Goal: Information Seeking & Learning: Learn about a topic

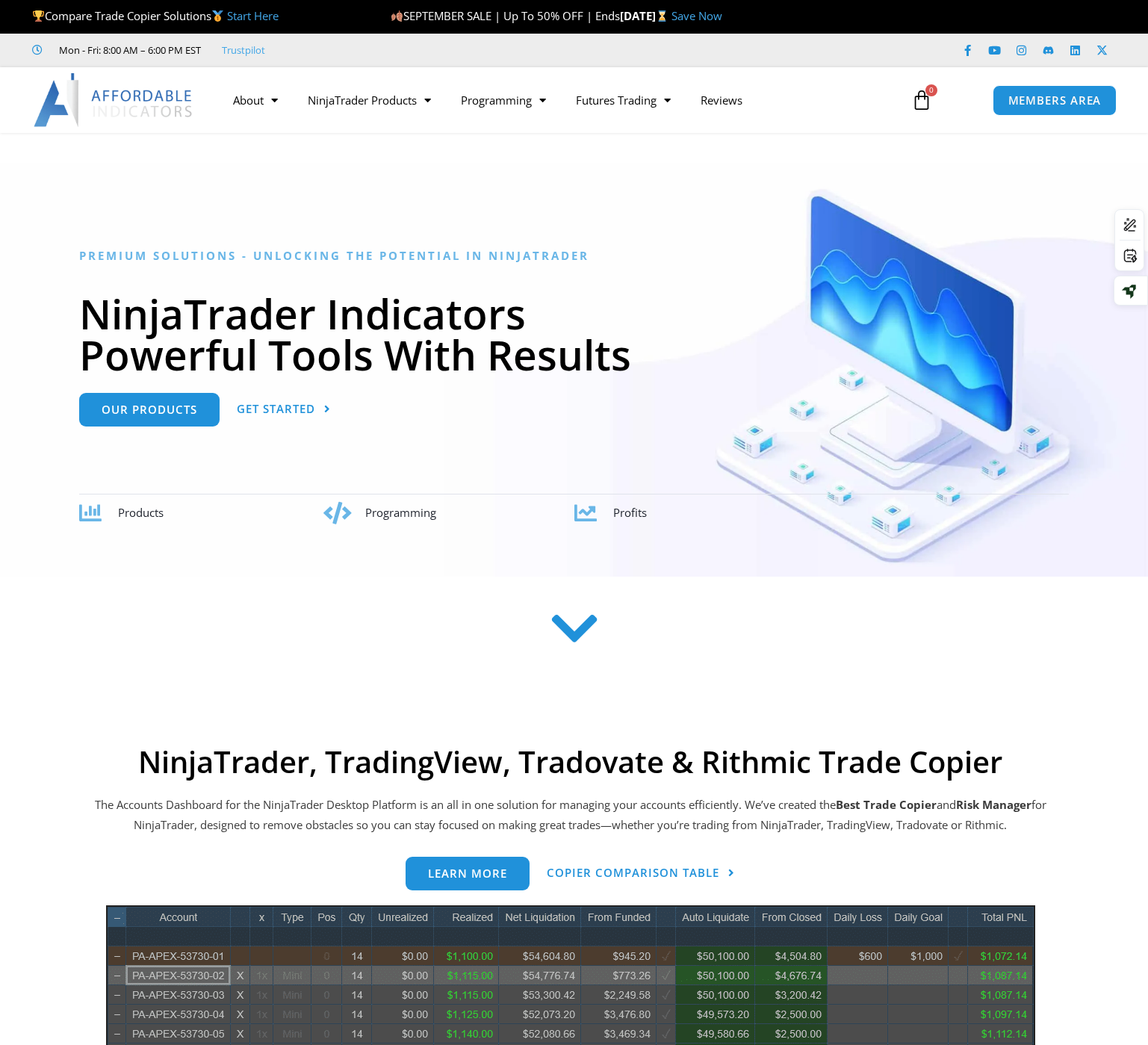
click at [84, 653] on div at bounding box center [574, 632] width 1133 height 60
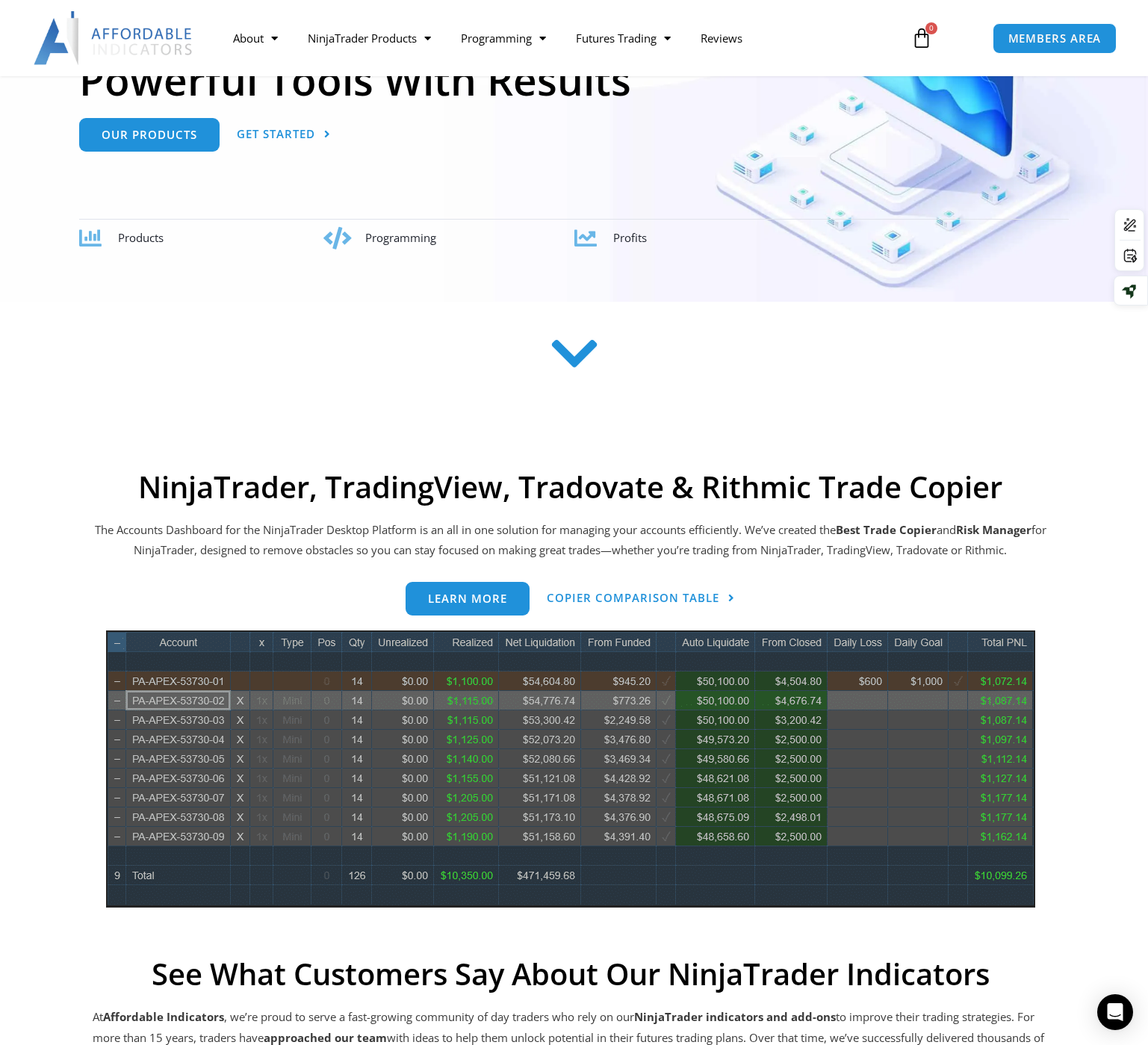
scroll to position [299, 0]
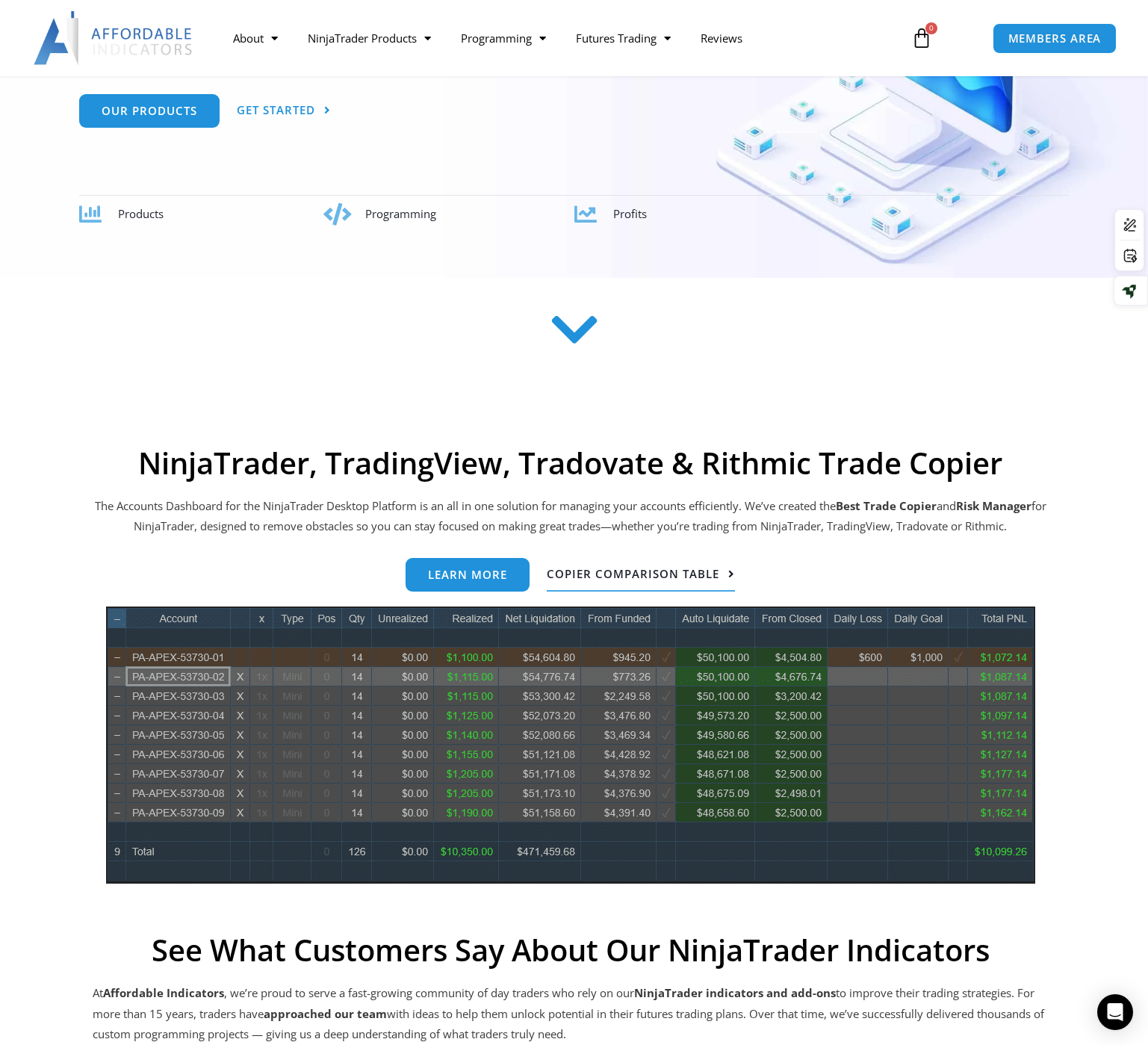
click at [563, 568] on span "Copier Comparison Table" at bounding box center [633, 574] width 173 height 11
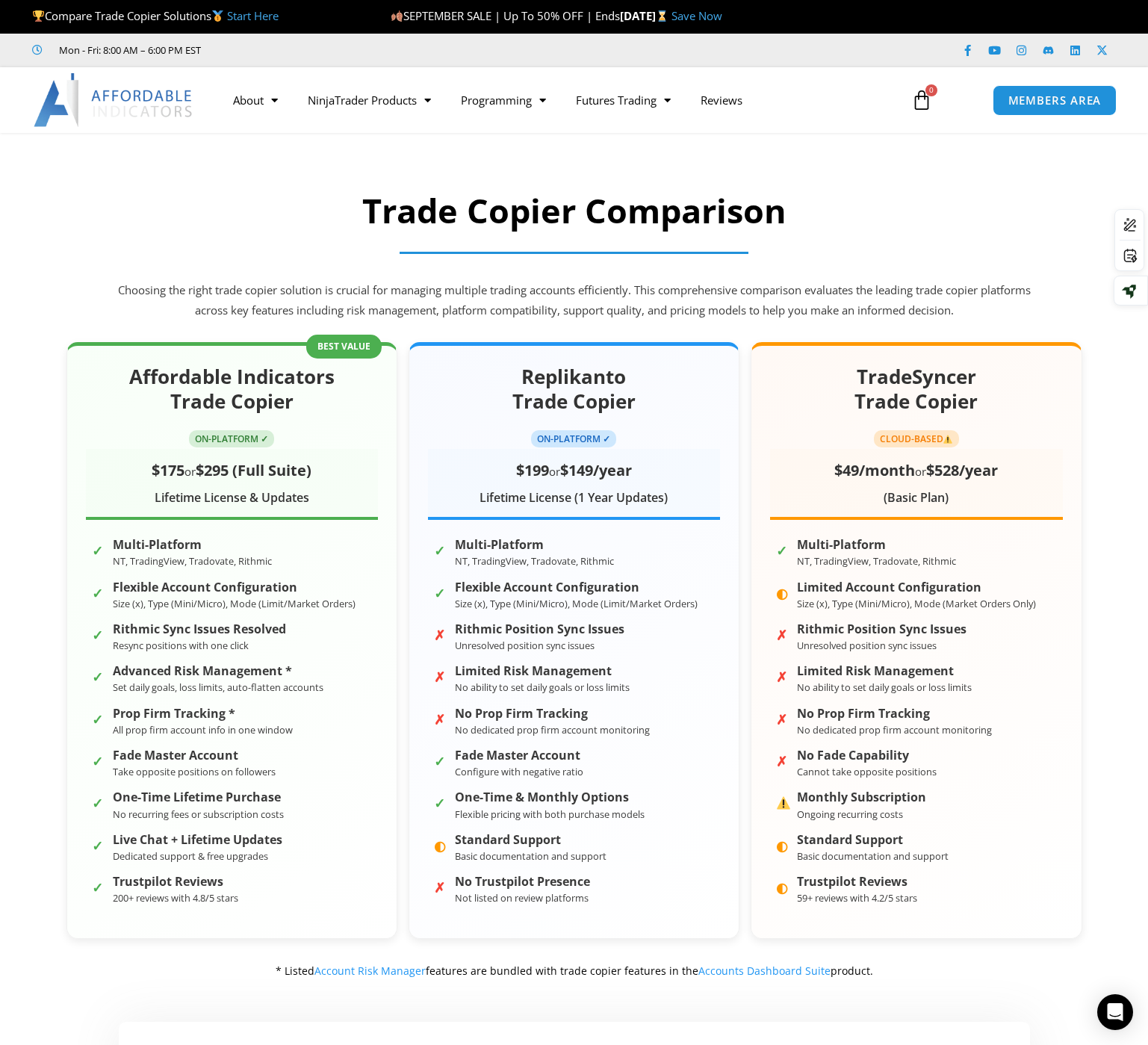
click at [215, 981] on div "Affordable Indicators Trade Copier ON-PLATFORM ✓ $175 or $295 (Full Suite) Life…" at bounding box center [575, 660] width 1046 height 668
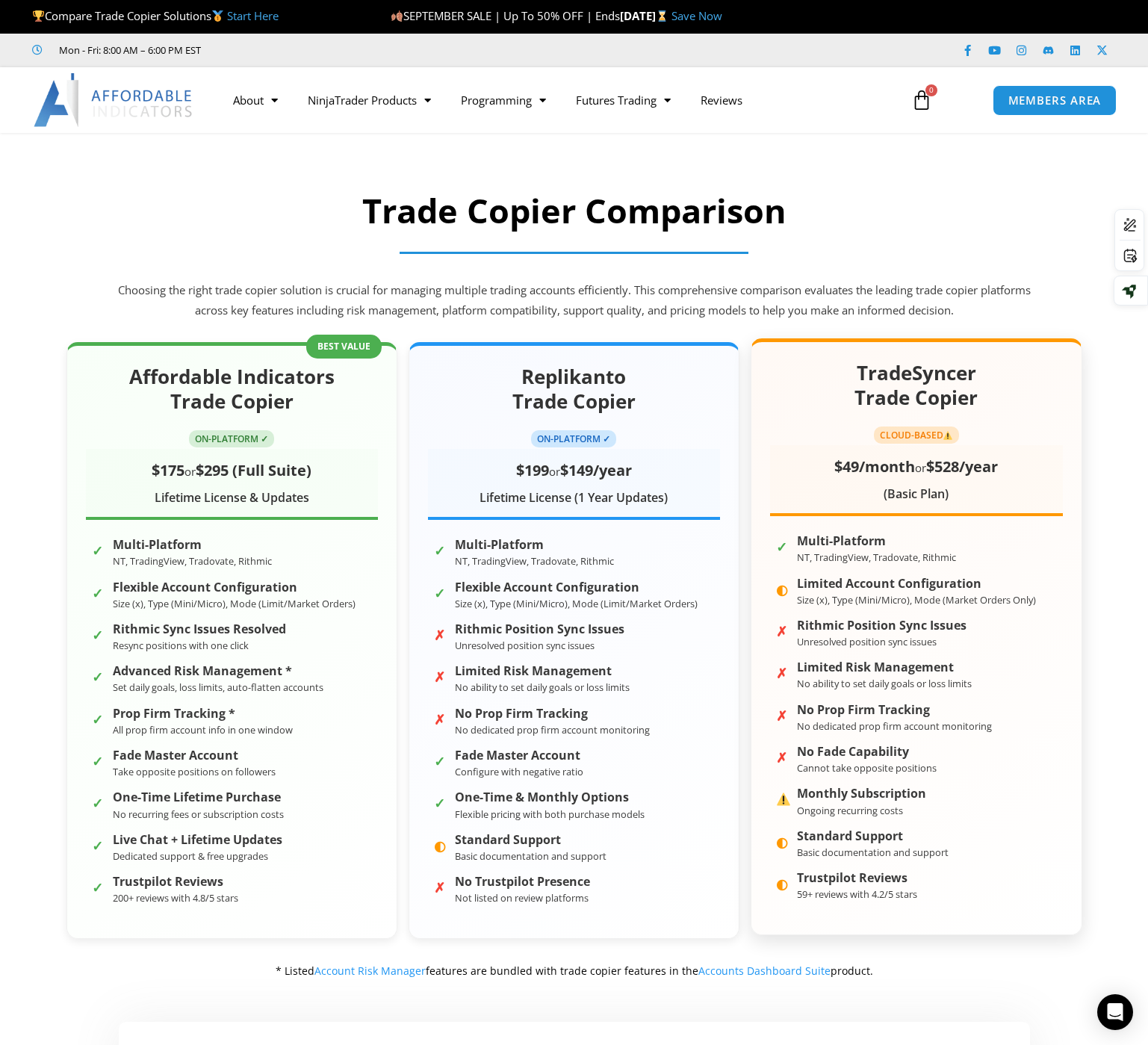
click at [952, 438] on img at bounding box center [948, 435] width 9 height 9
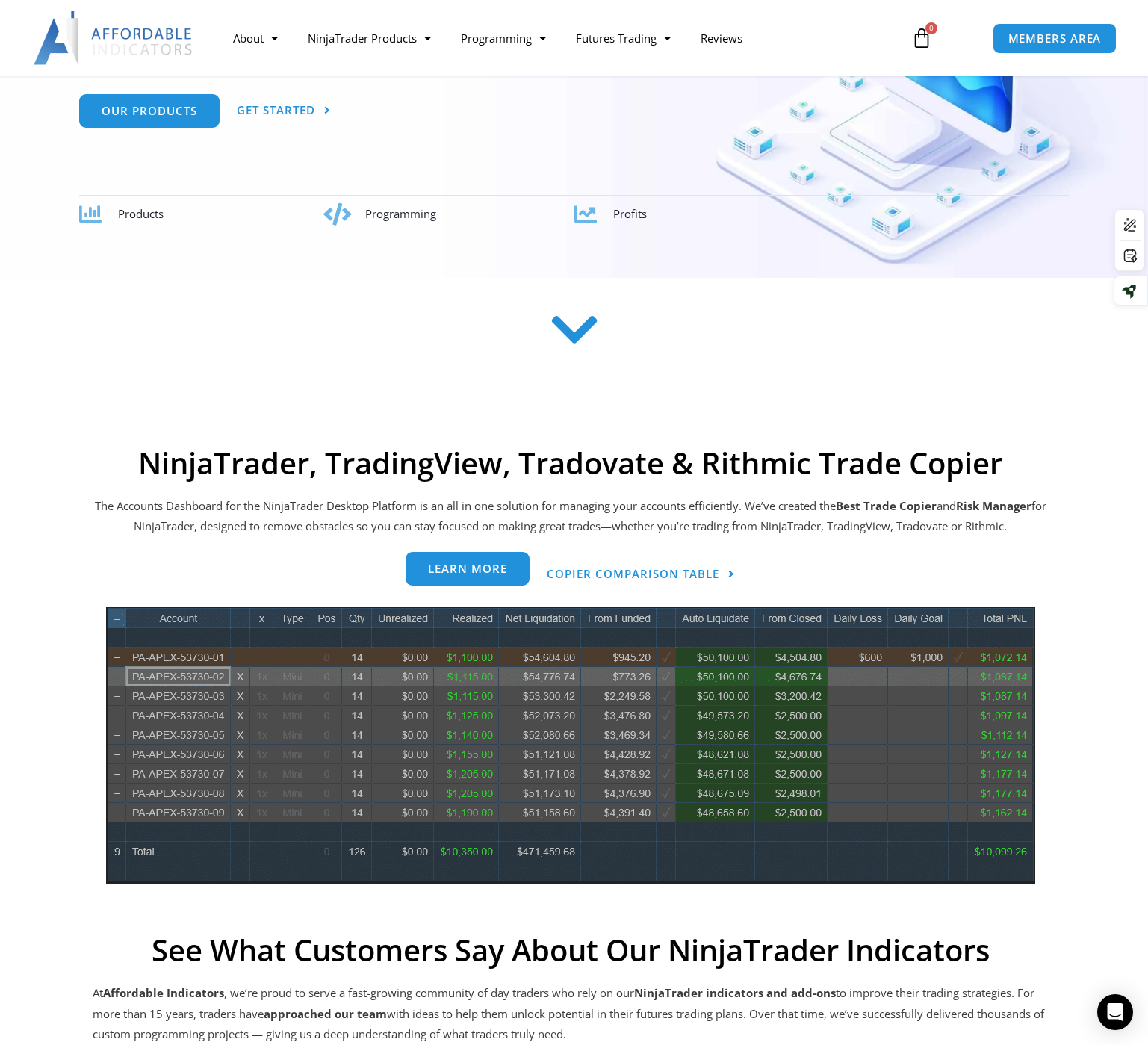
click at [503, 573] on span "Learn more" at bounding box center [468, 568] width 79 height 11
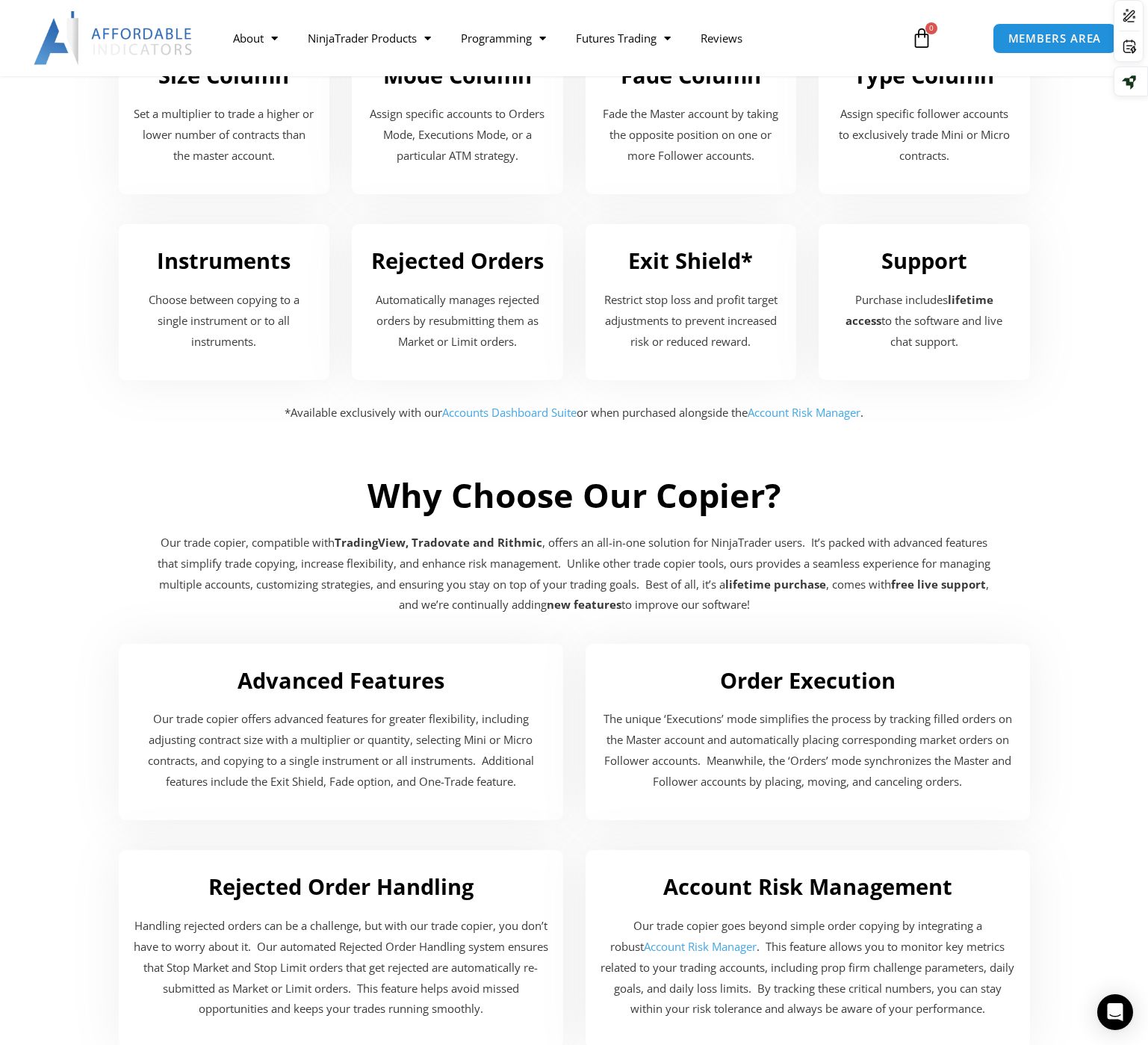
scroll to position [2101, 0]
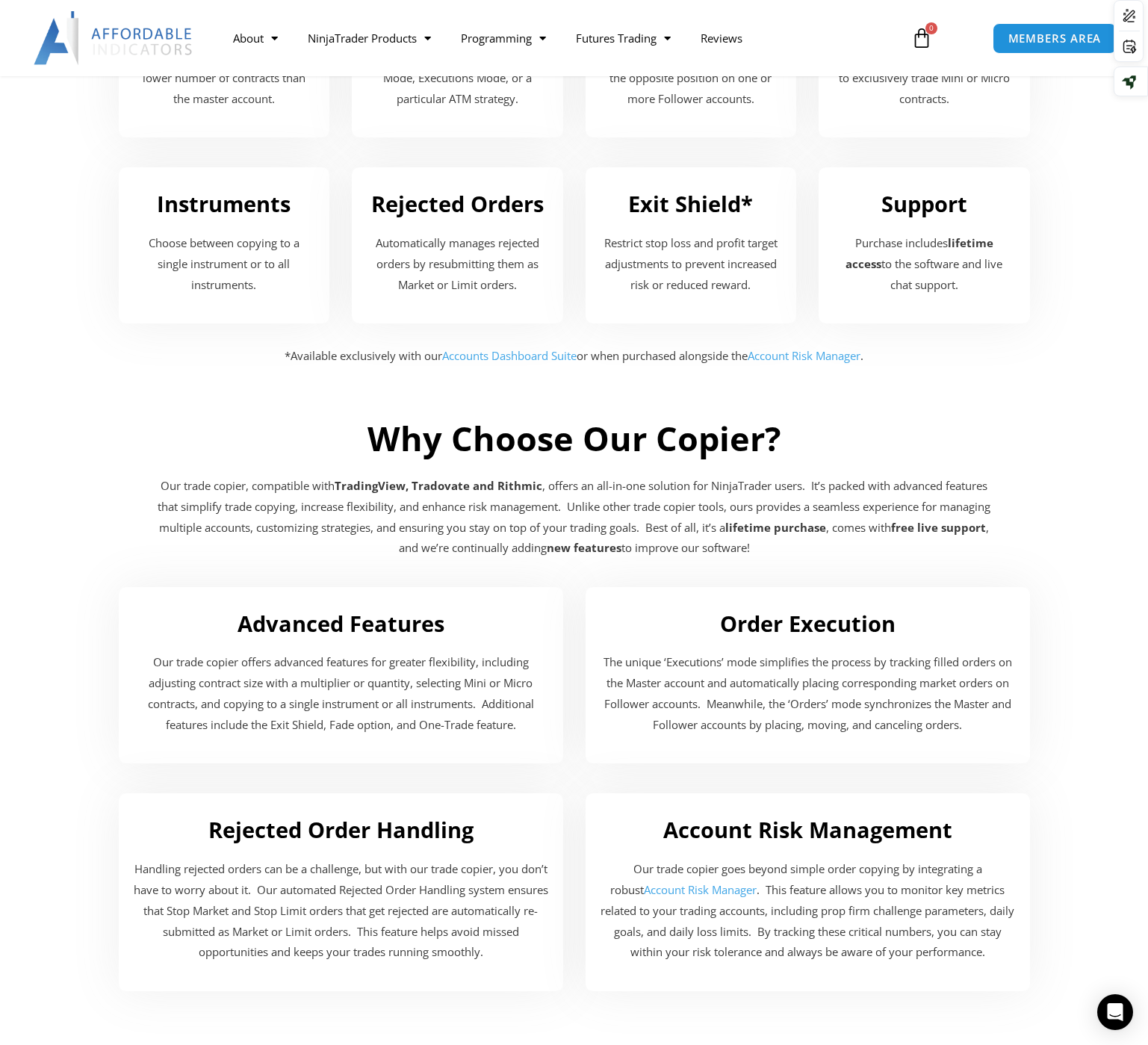
click at [71, 838] on section "Rejected Order Handling Handling rejected orders can be a challenge, but with o…" at bounding box center [574, 910] width 1148 height 265
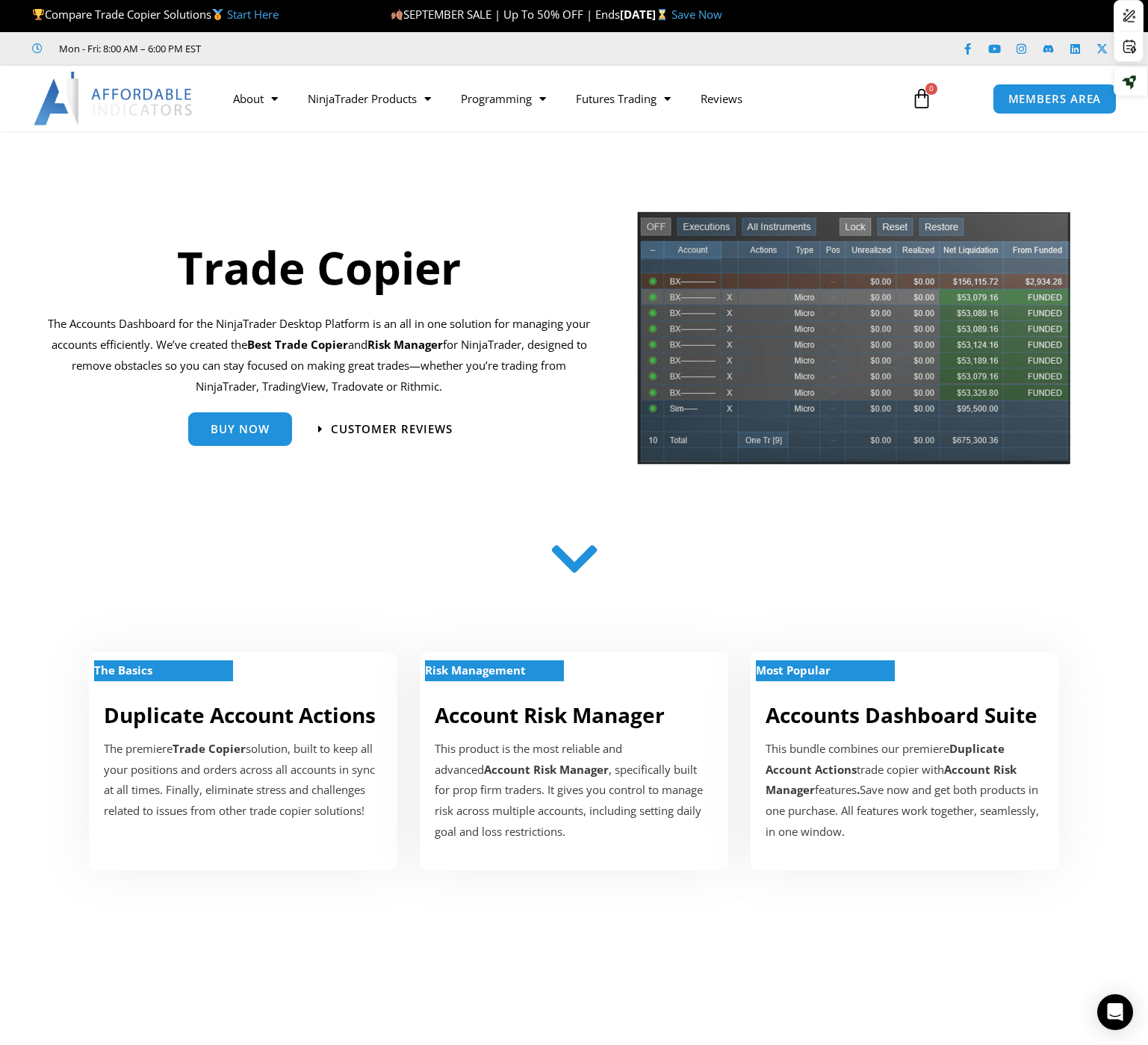
scroll to position [0, 0]
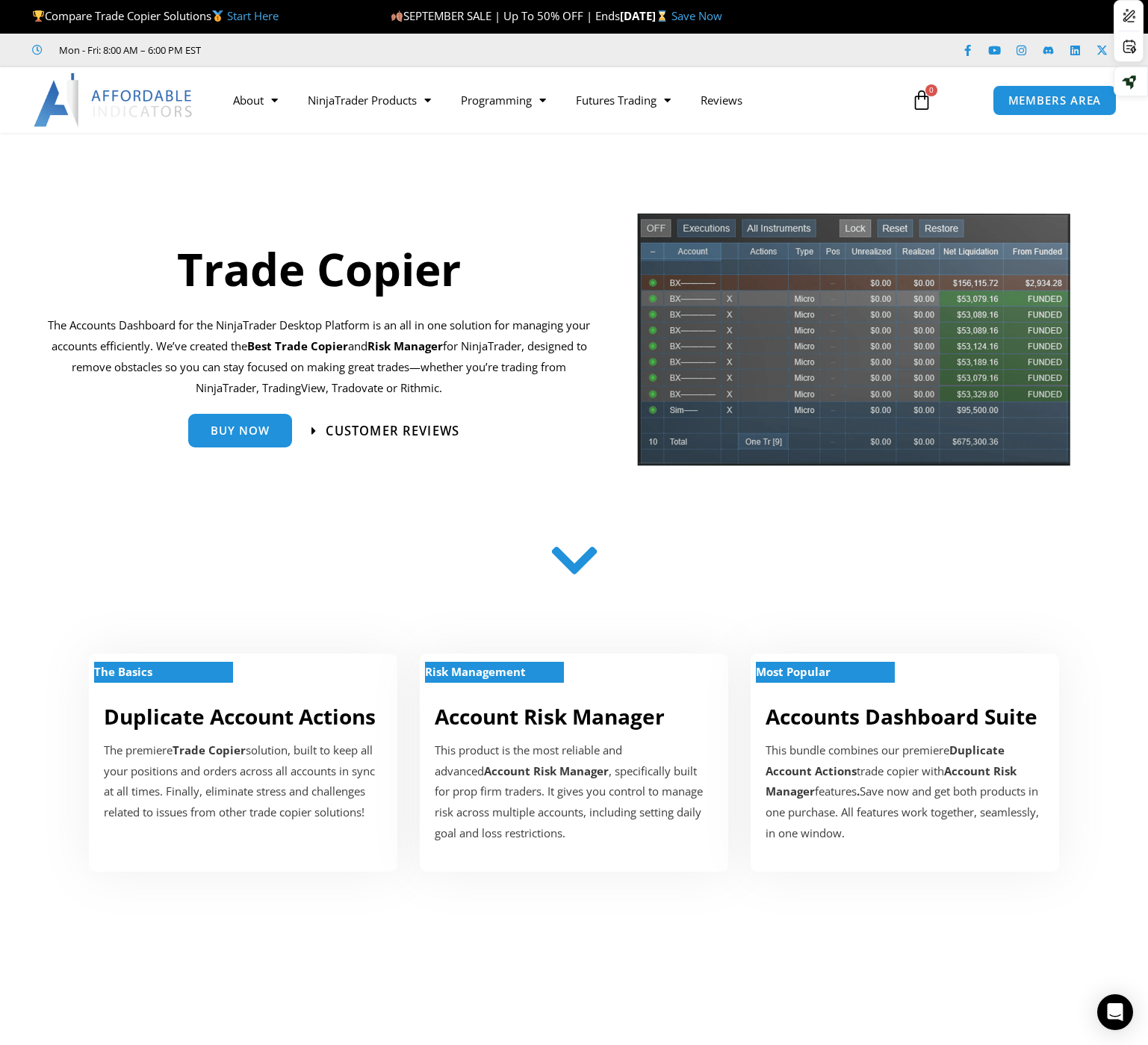
click at [420, 428] on span "Customer Reviews" at bounding box center [393, 430] width 134 height 12
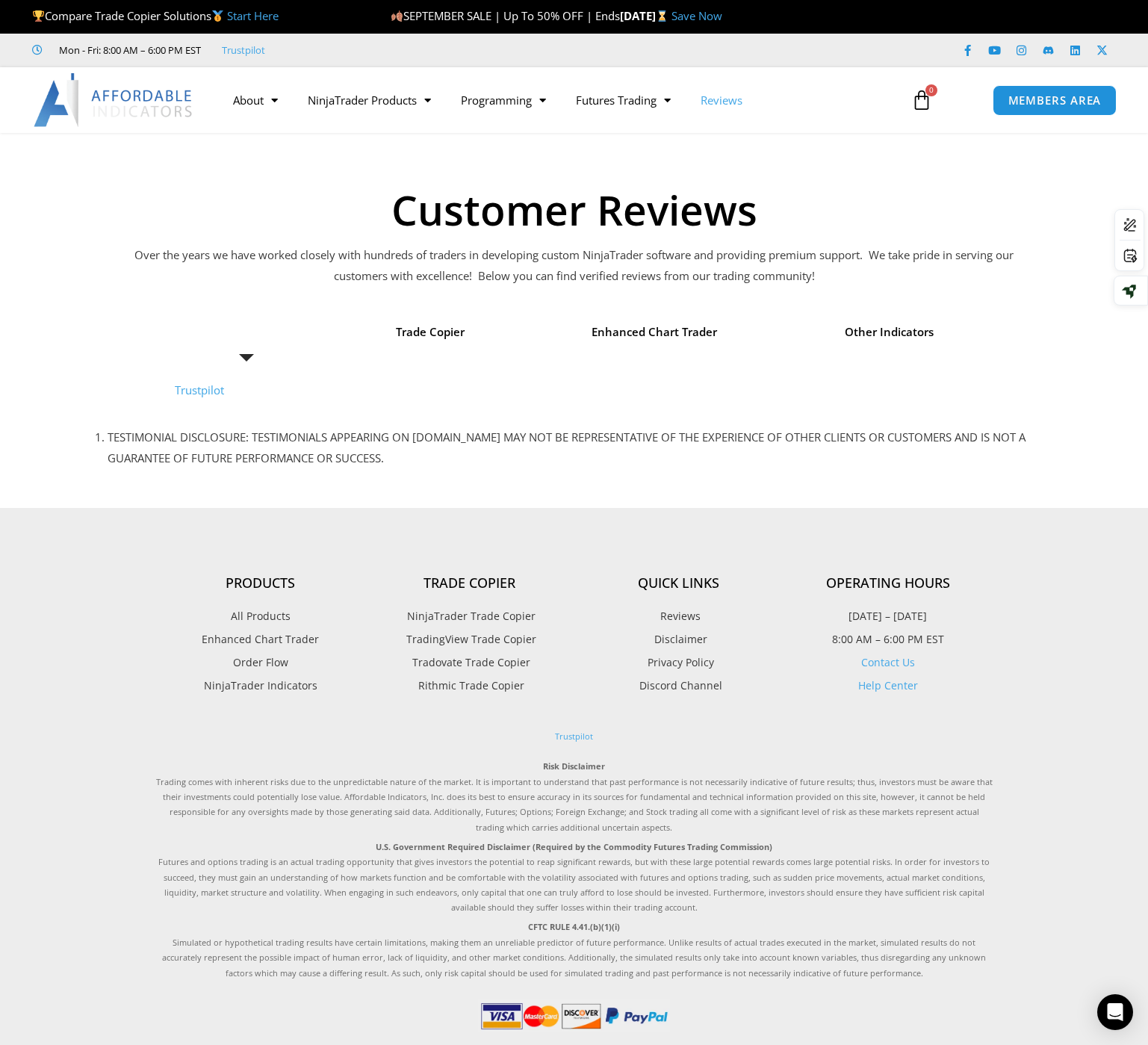
click at [213, 392] on link "Trustpilot" at bounding box center [200, 390] width 49 height 15
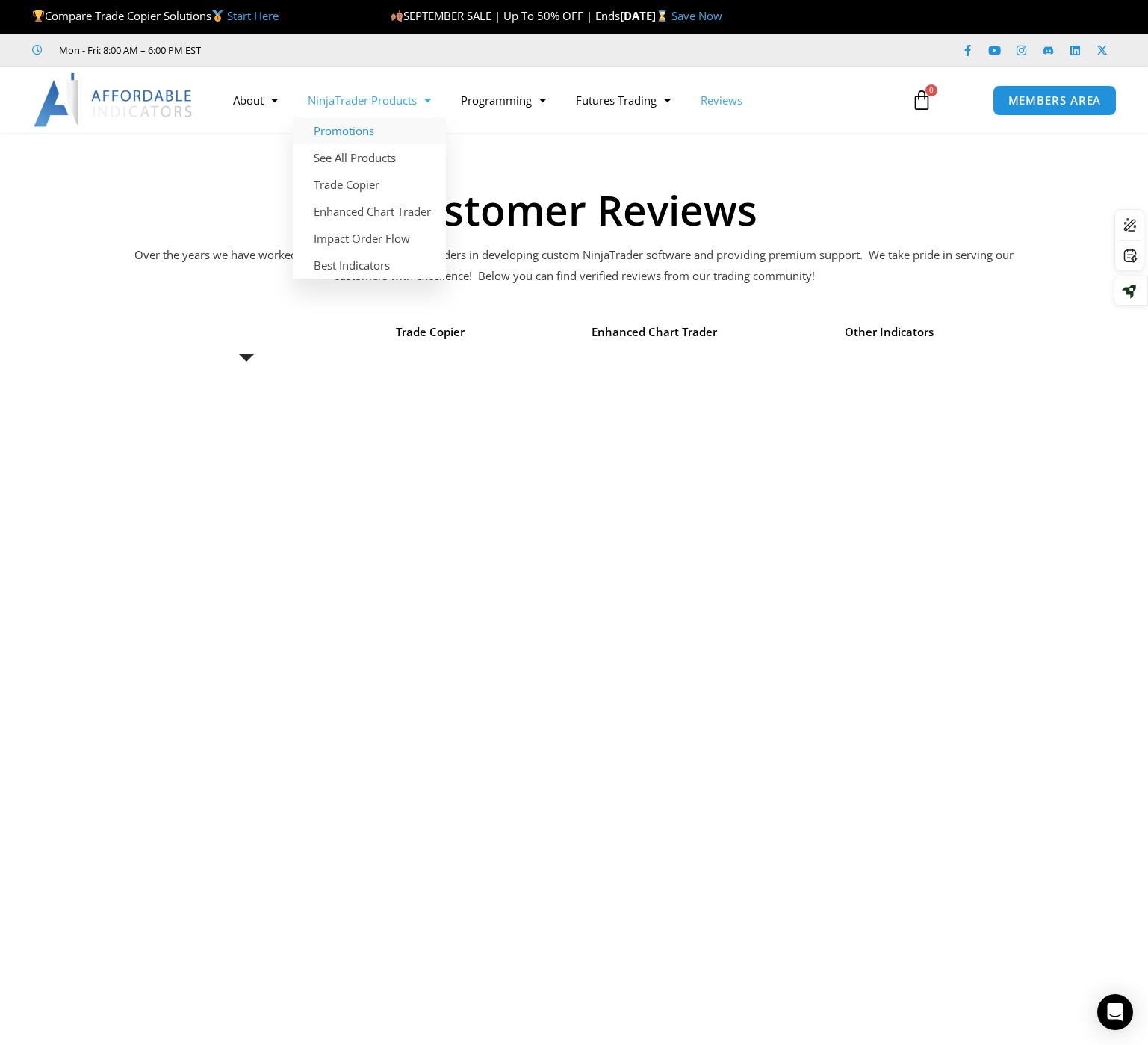
click at [363, 132] on link "Promotions" at bounding box center [369, 131] width 153 height 27
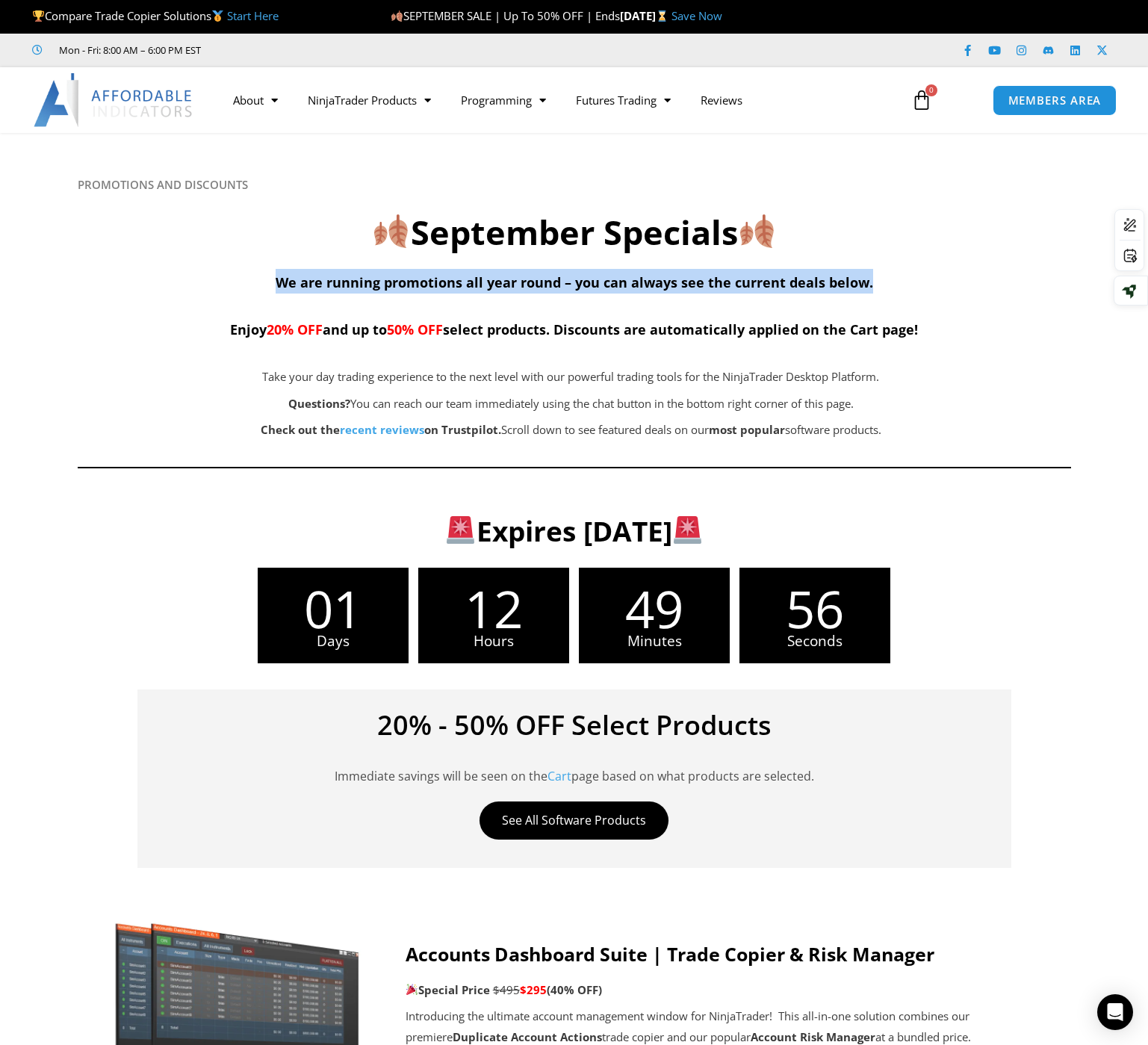
drag, startPoint x: 284, startPoint y: 280, endPoint x: 869, endPoint y: 287, distance: 585.0
click at [869, 287] on span "We are running promotions all year round – you can always see the current deals…" at bounding box center [575, 282] width 598 height 18
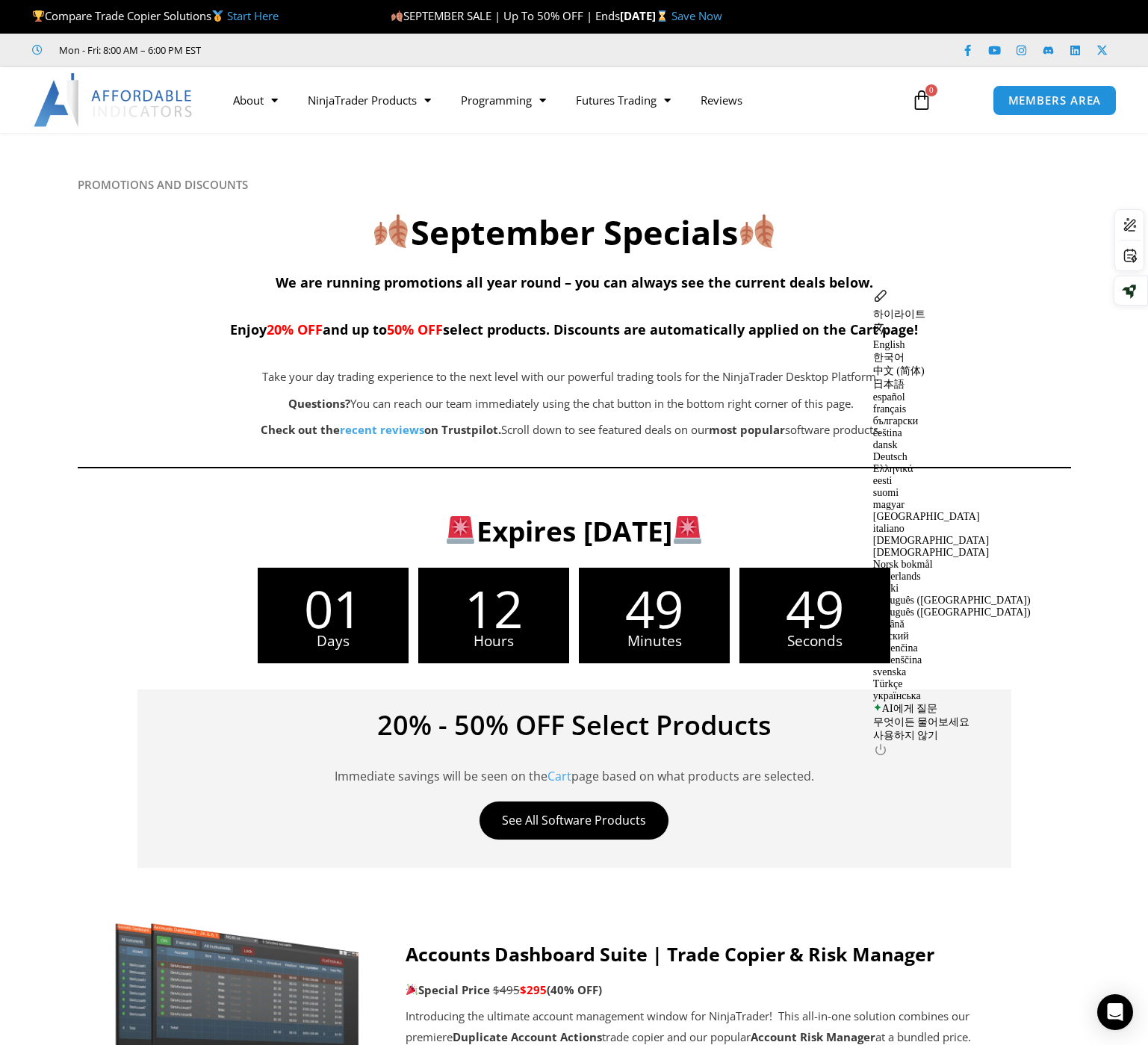
click at [1028, 424] on div "Take your day trading experience to the next level with our powerful trading to…" at bounding box center [571, 404] width 988 height 74
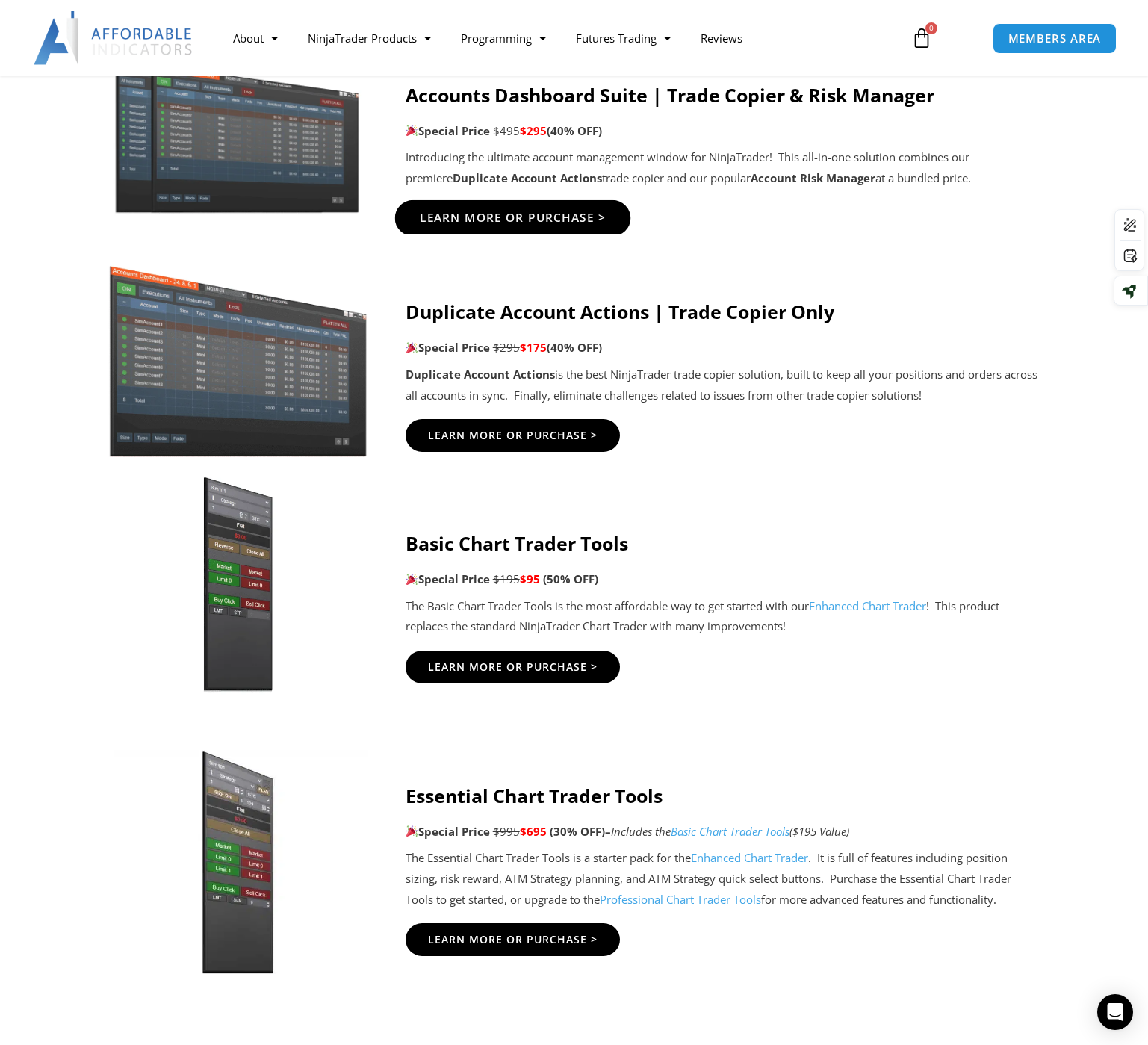
scroll to position [822, 0]
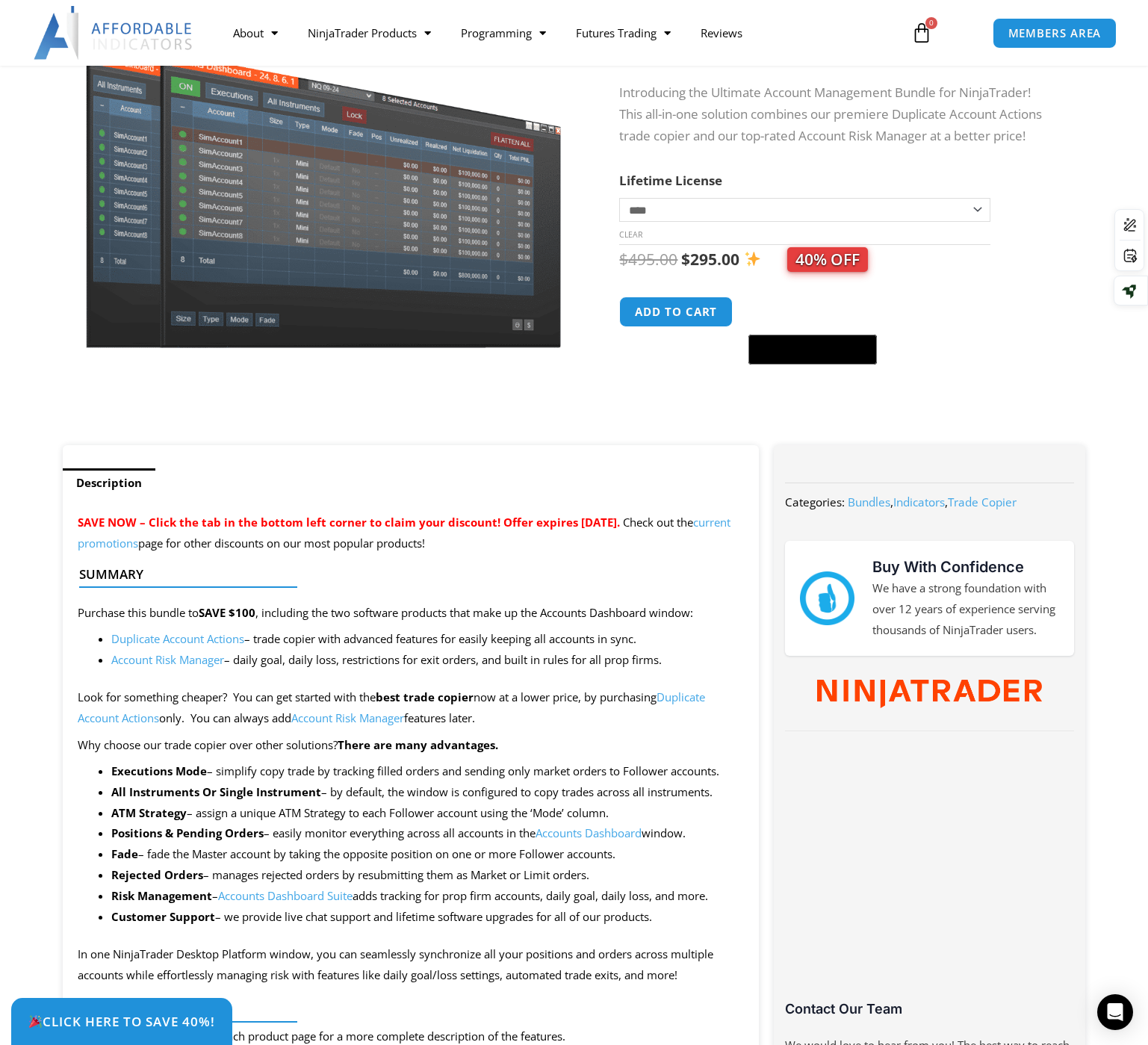
scroll to position [150, 0]
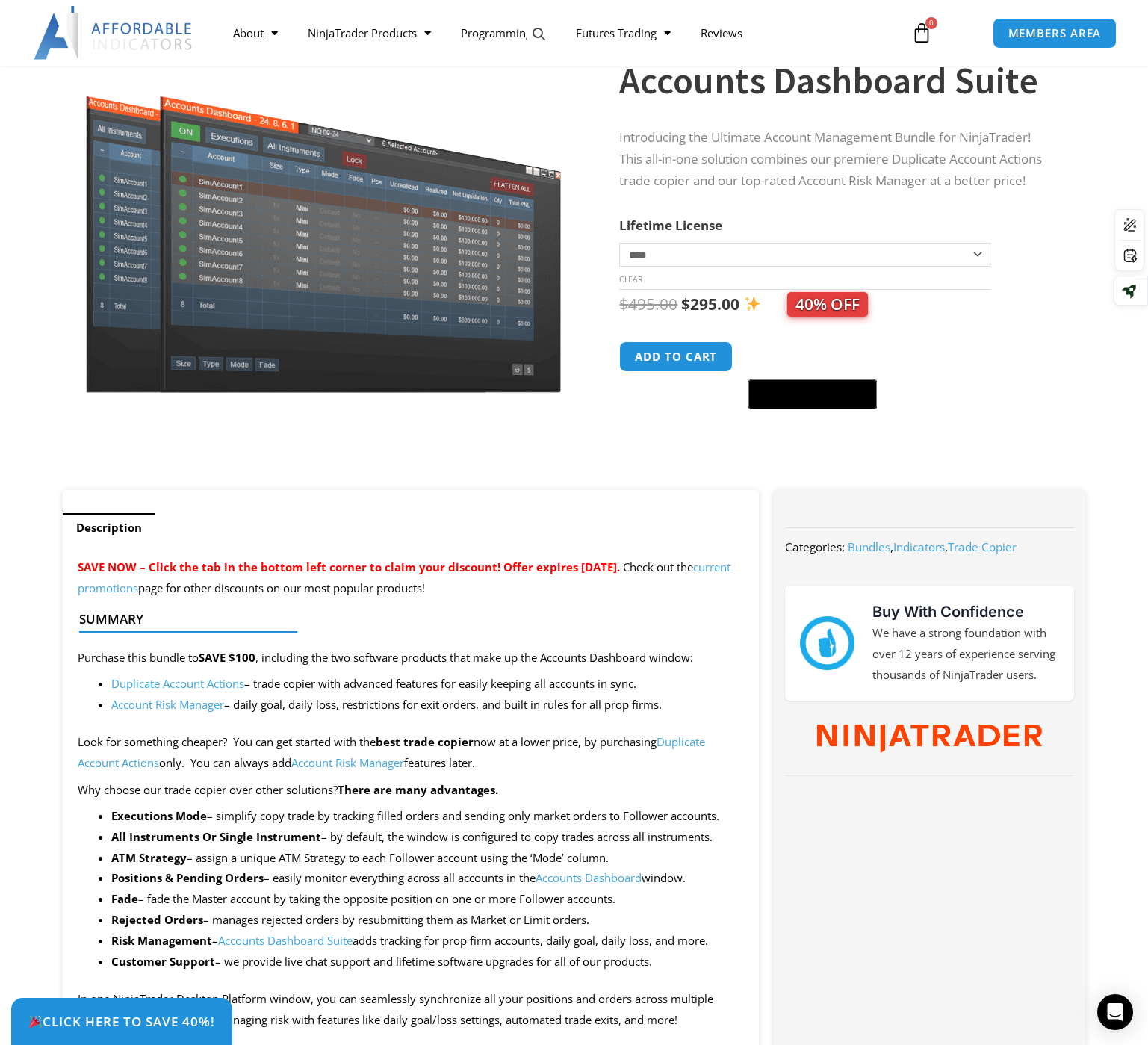
click at [184, 684] on link "Duplicate Account Actions" at bounding box center [178, 683] width 133 height 15
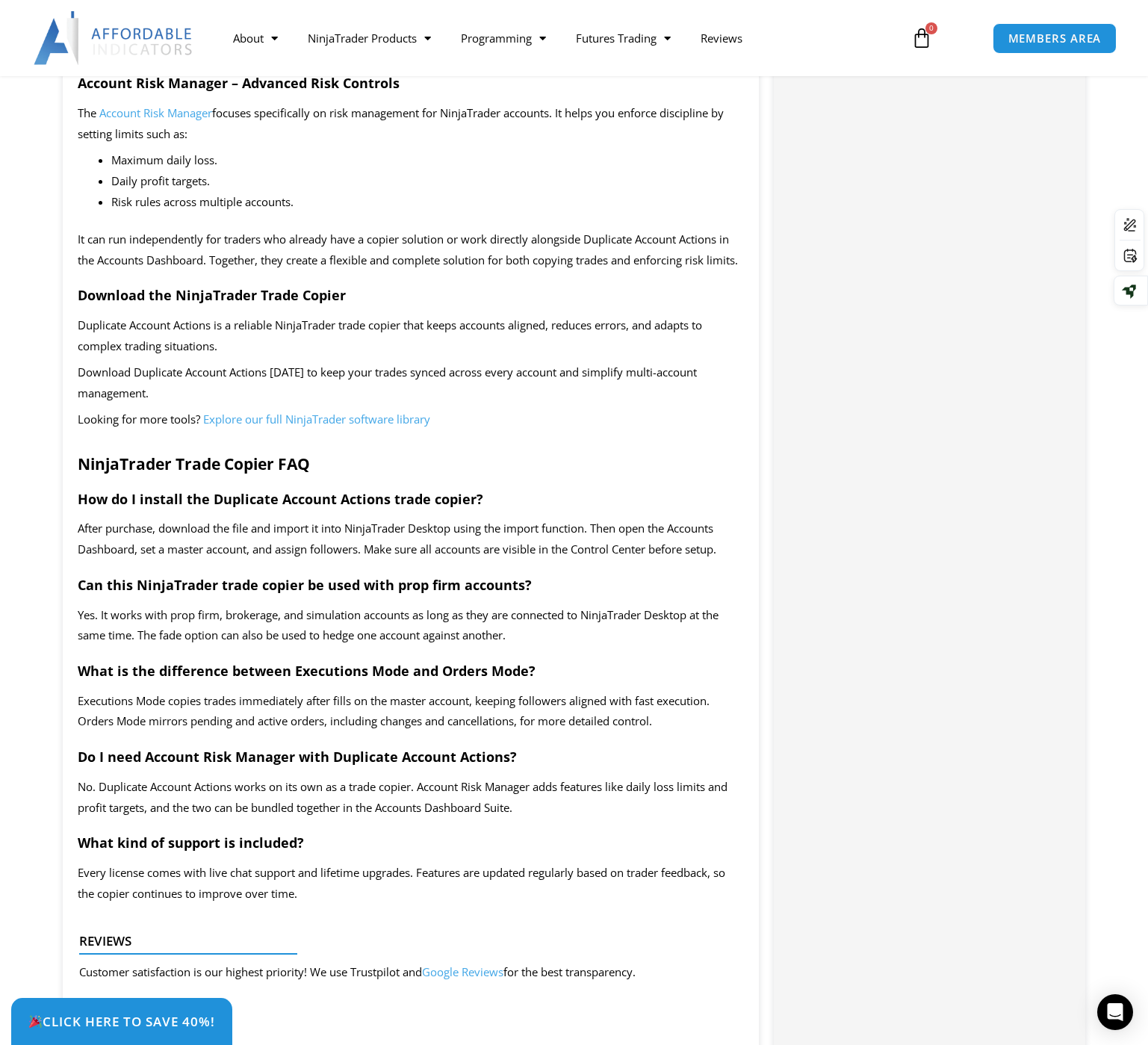
scroll to position [2465, 0]
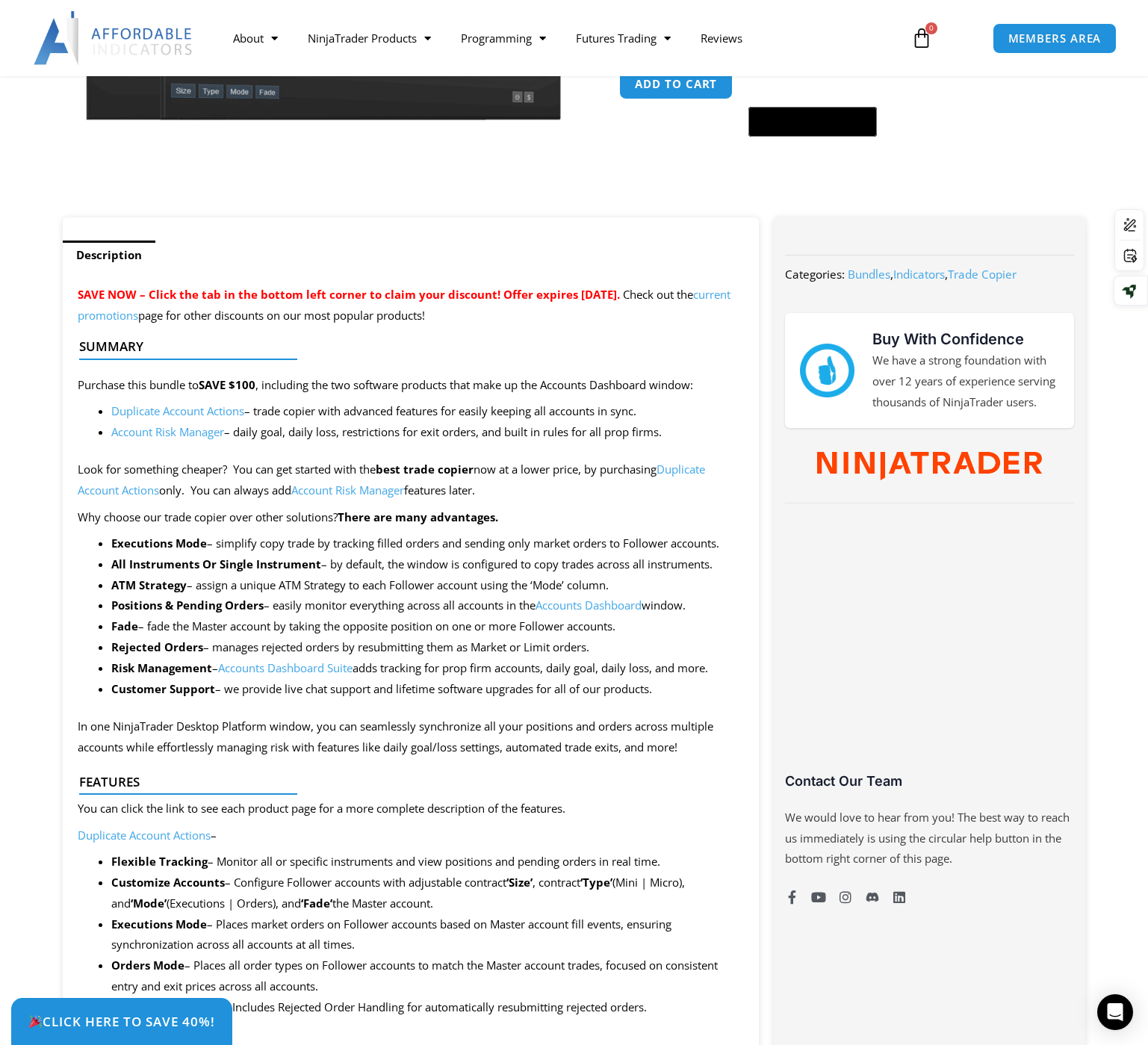
scroll to position [448, 0]
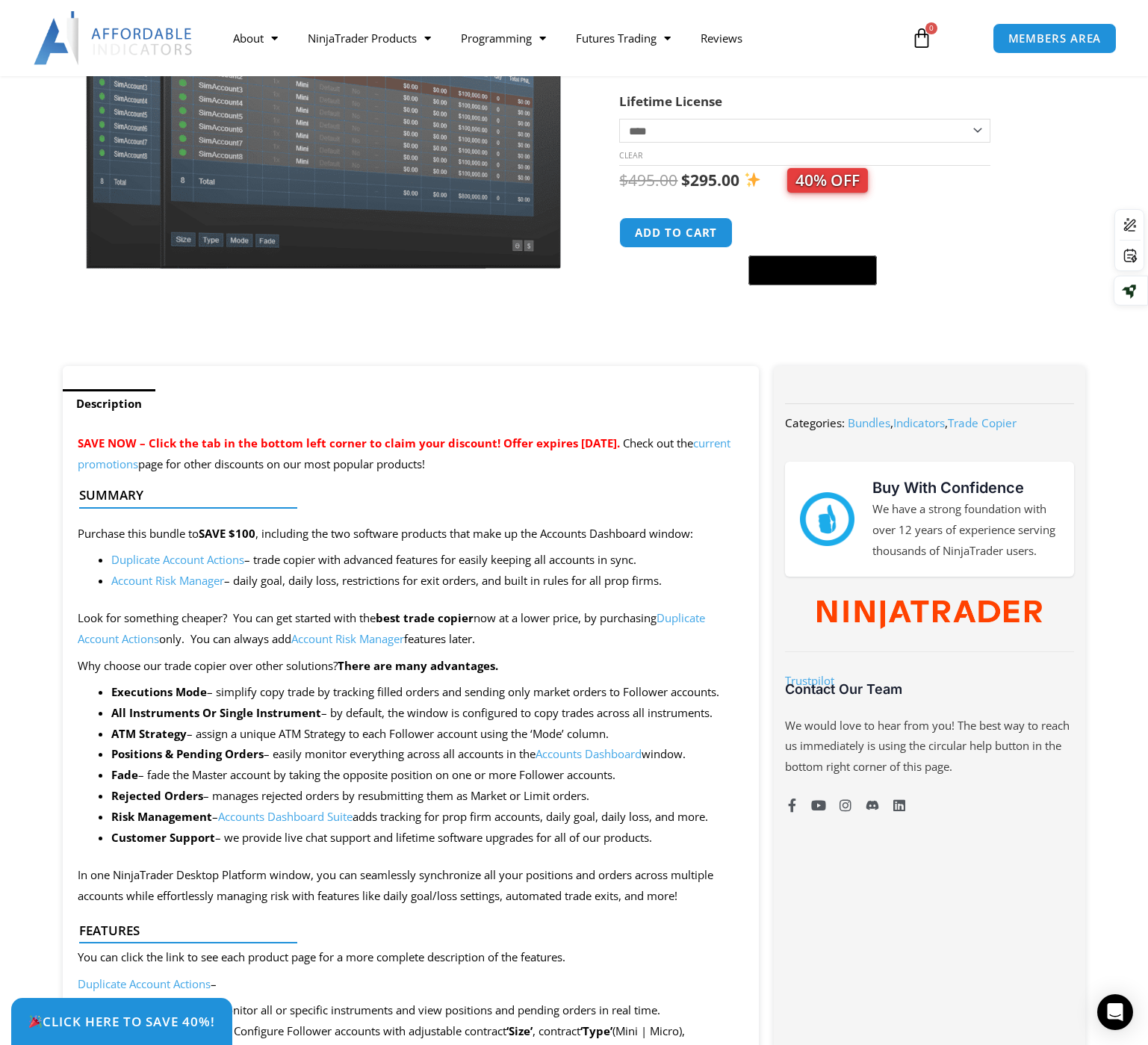
scroll to position [299, 0]
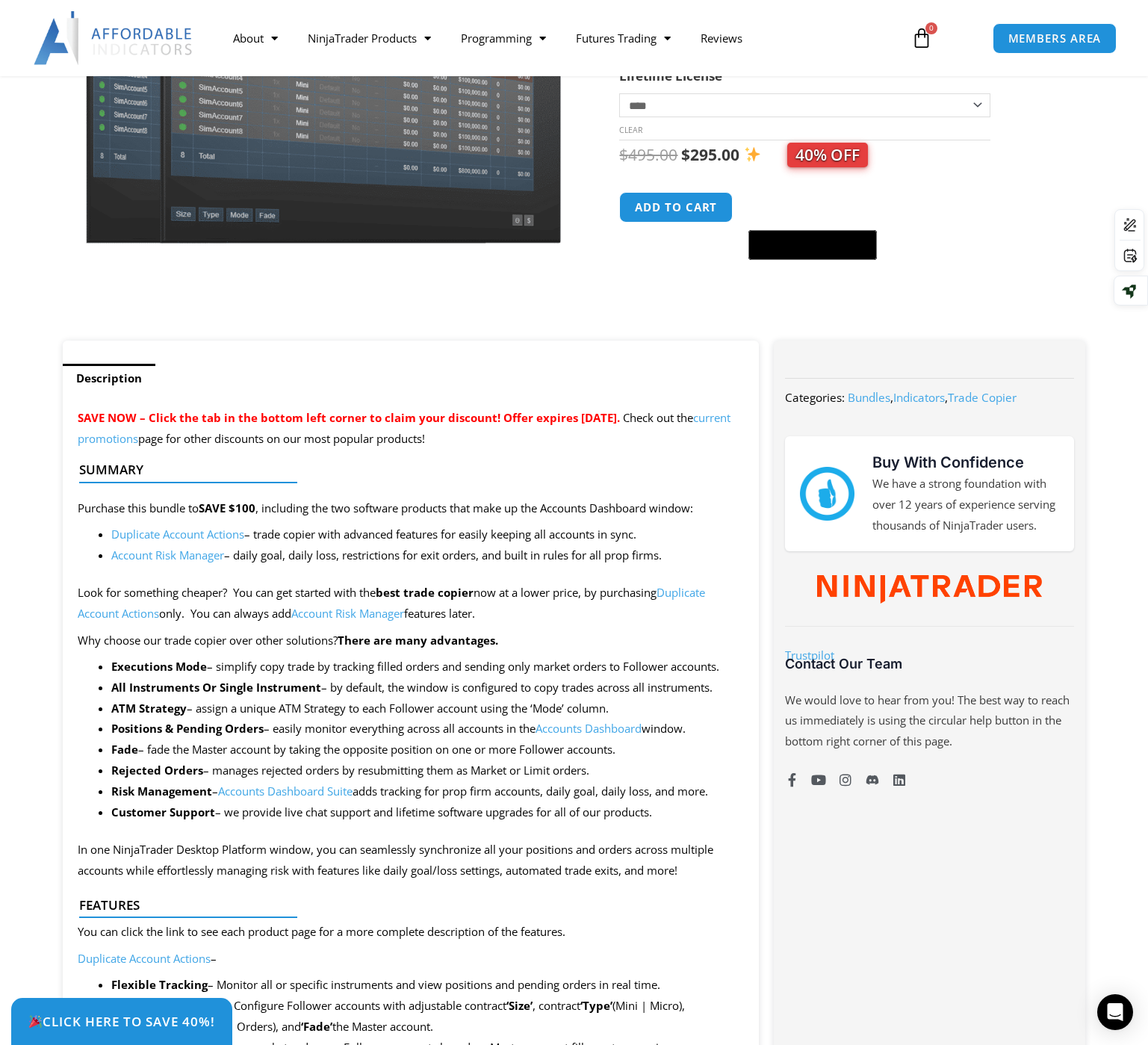
click at [287, 788] on link "Accounts Dashboard Suite" at bounding box center [285, 790] width 134 height 15
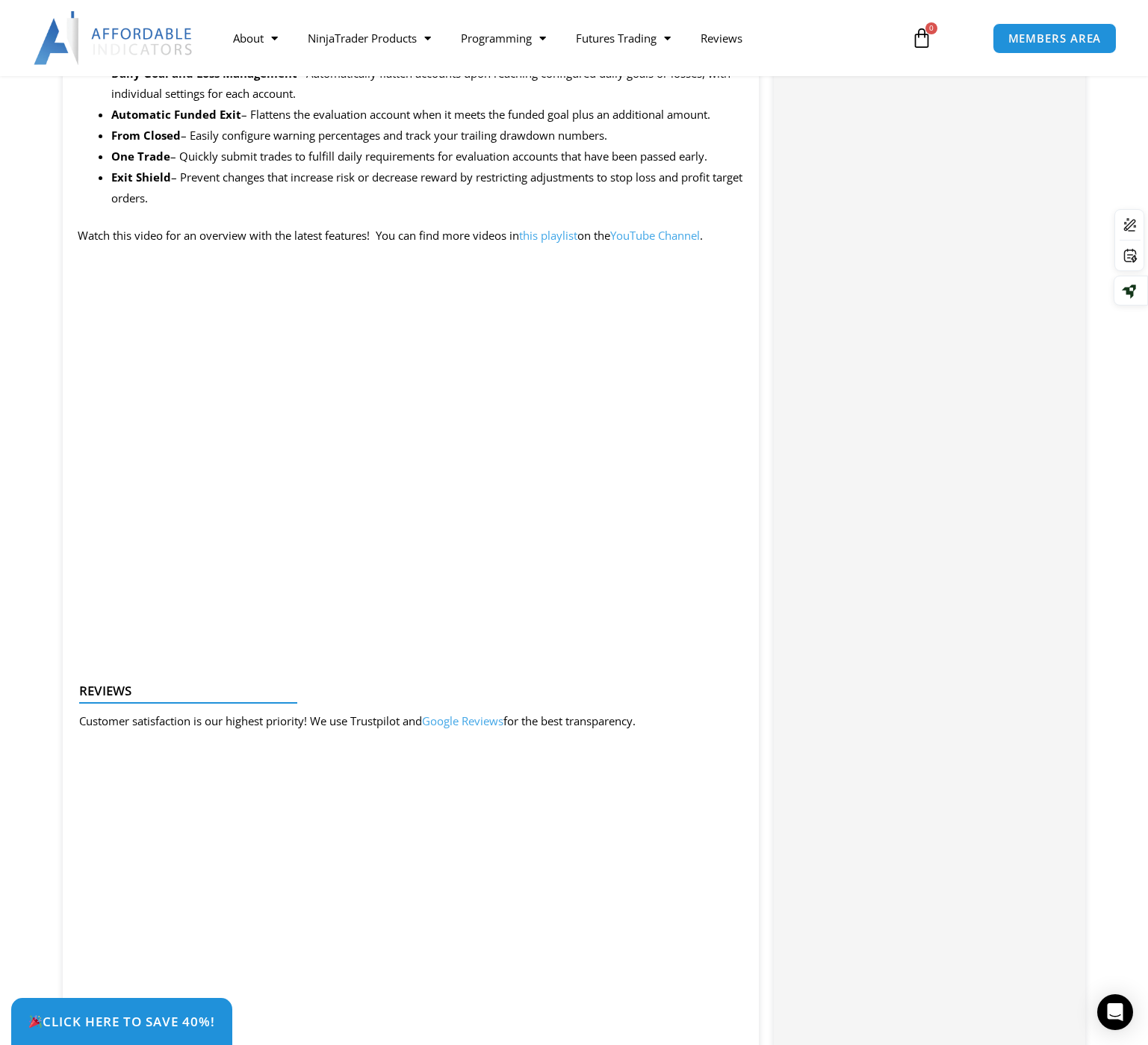
scroll to position [1419, 0]
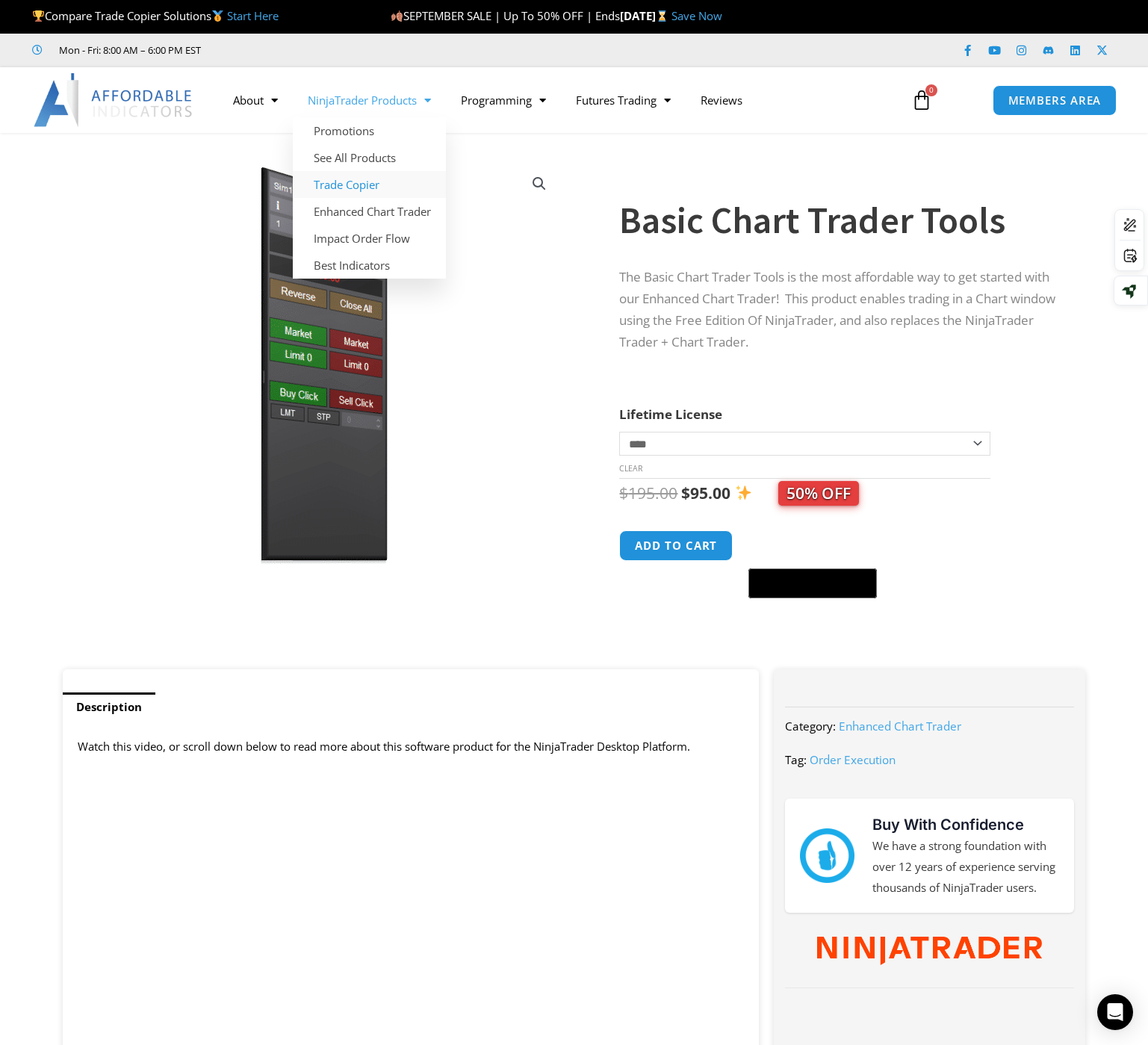
click at [365, 183] on link "Trade Copier" at bounding box center [369, 184] width 153 height 27
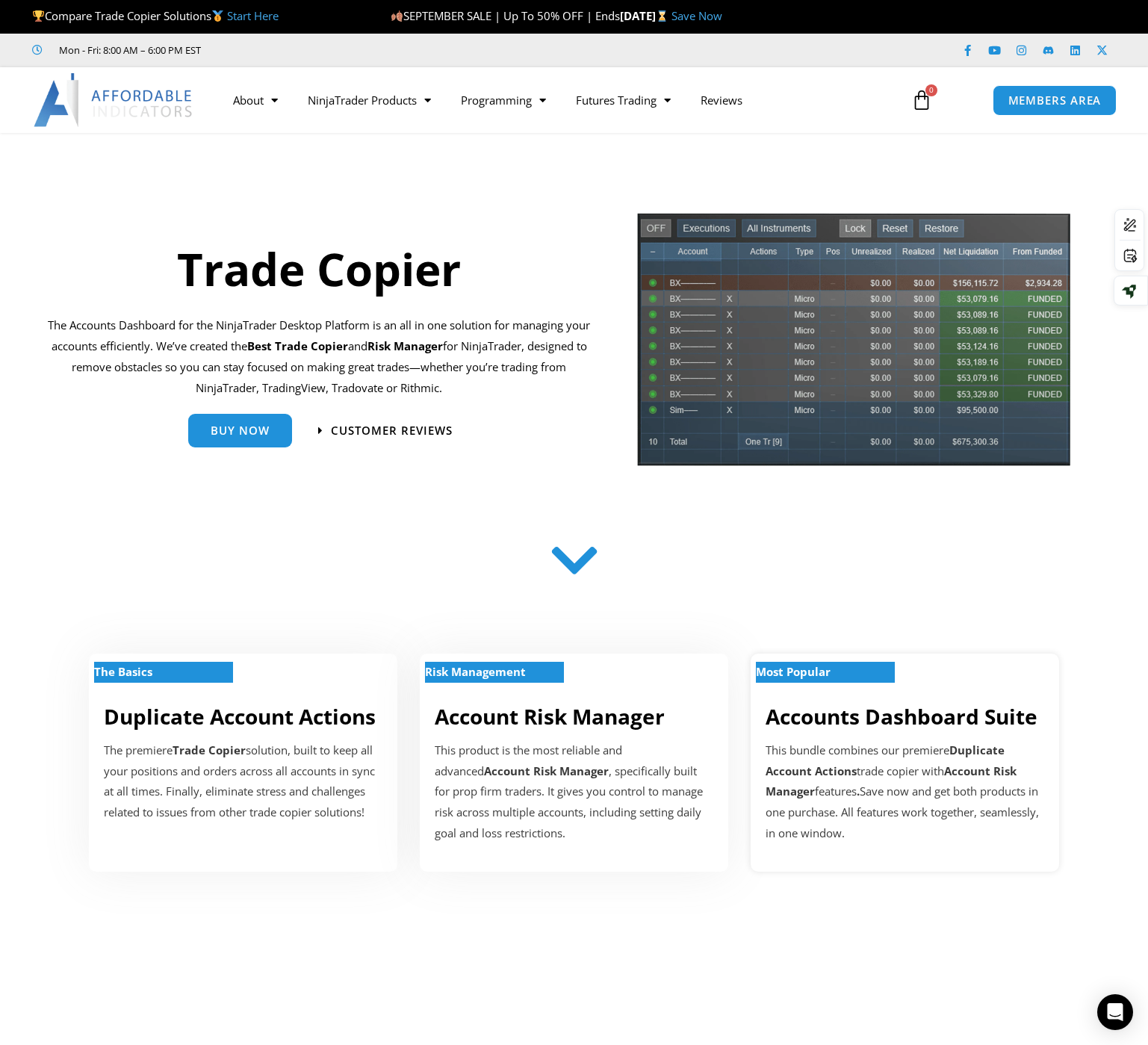
click at [831, 664] on strong "Most Popular" at bounding box center [793, 671] width 74 height 15
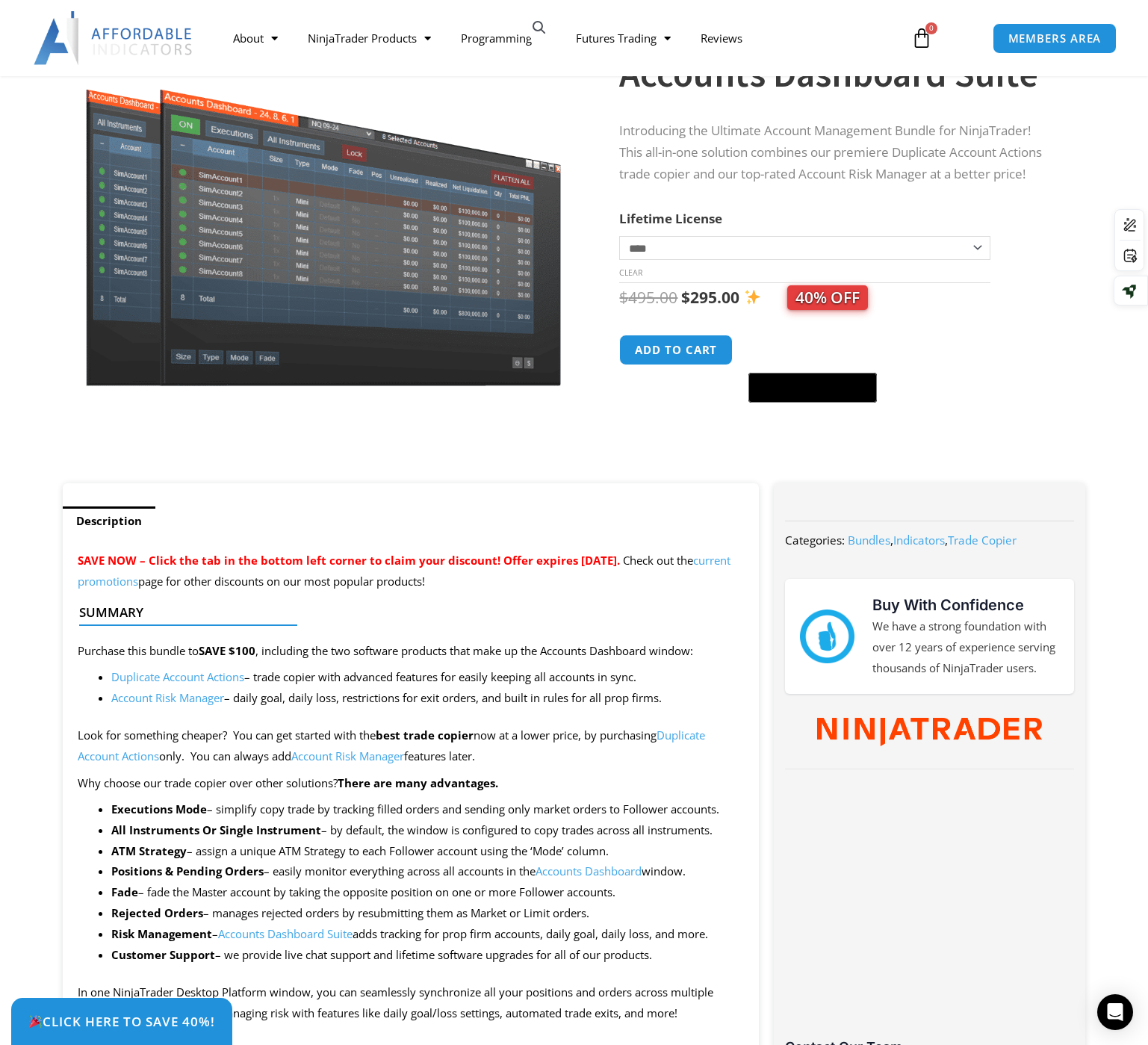
scroll to position [224, 0]
